Goal: Navigation & Orientation: Find specific page/section

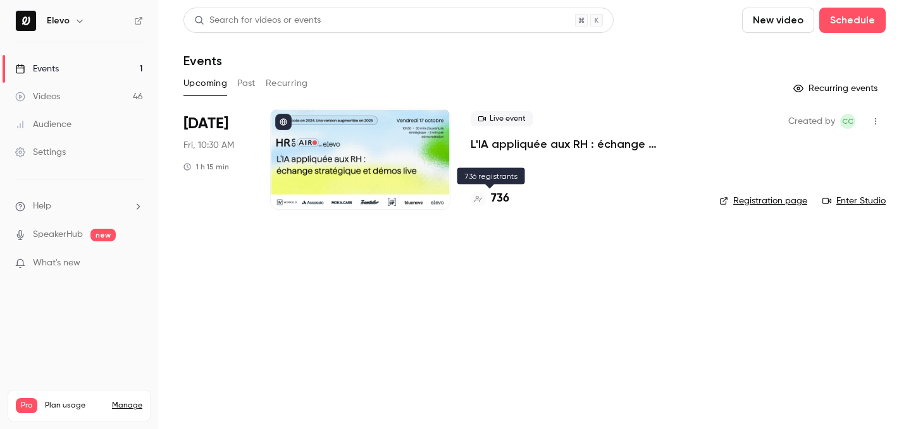
click at [503, 202] on h4 "736" at bounding box center [500, 198] width 18 height 17
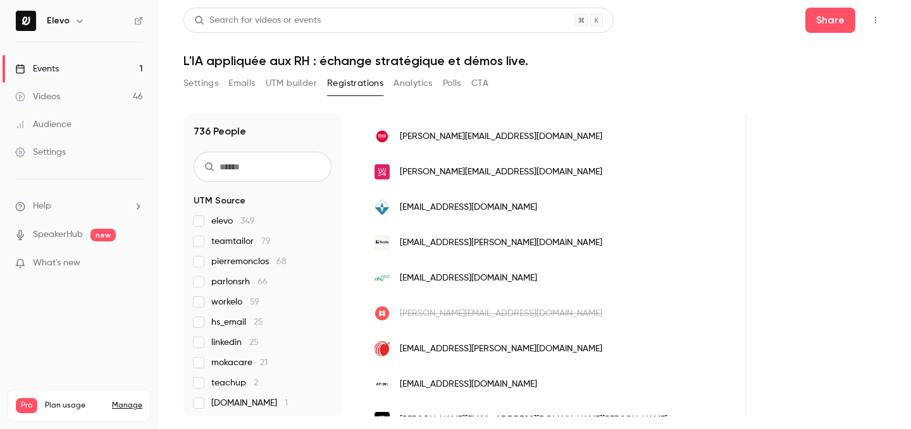
scroll to position [718, 0]
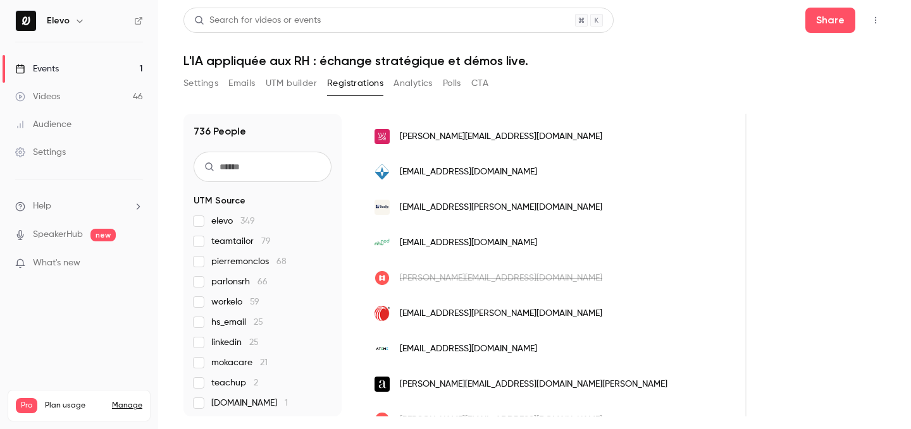
click at [133, 73] on link "Events 1" at bounding box center [79, 69] width 158 height 28
